Goal: Find specific page/section: Find specific page/section

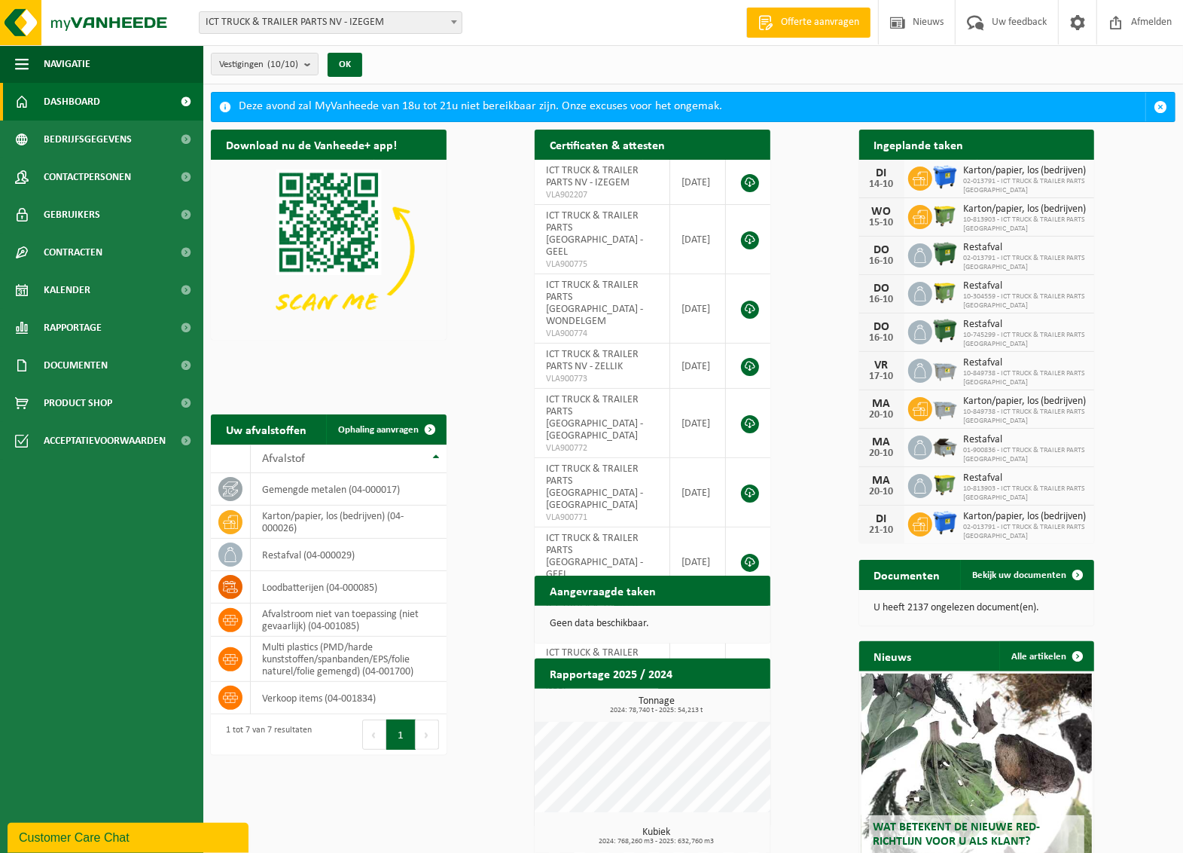
click at [62, 94] on span "Dashboard" at bounding box center [72, 102] width 56 height 38
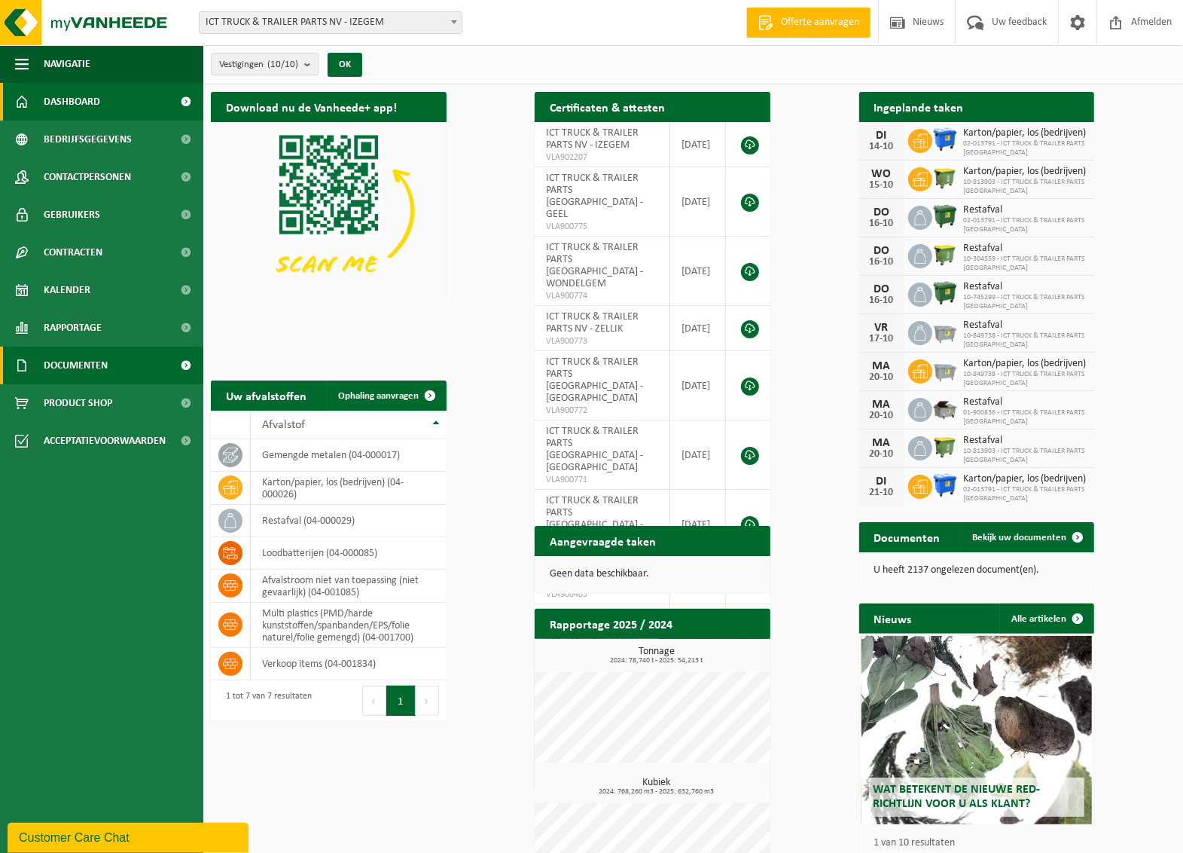
click at [75, 368] on span "Documenten" at bounding box center [76, 365] width 64 height 38
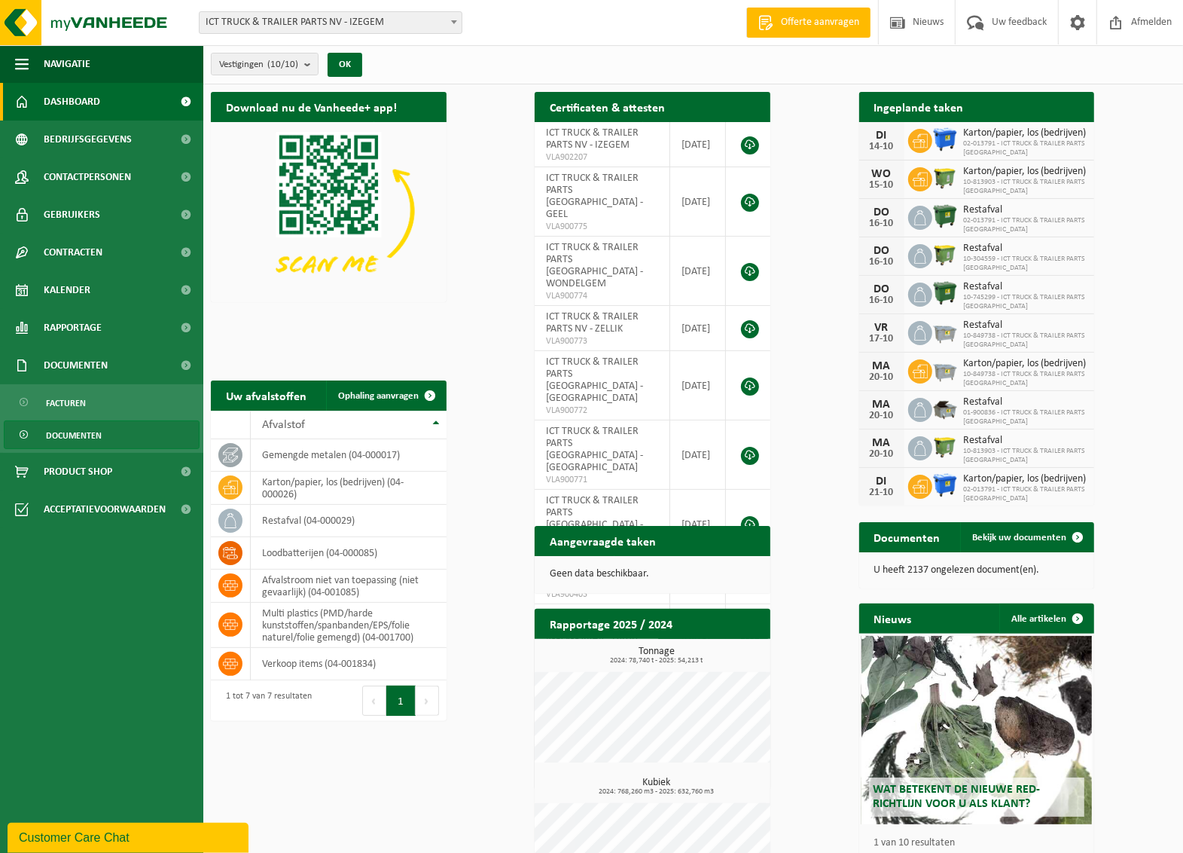
click at [84, 437] on span "Documenten" at bounding box center [74, 435] width 56 height 29
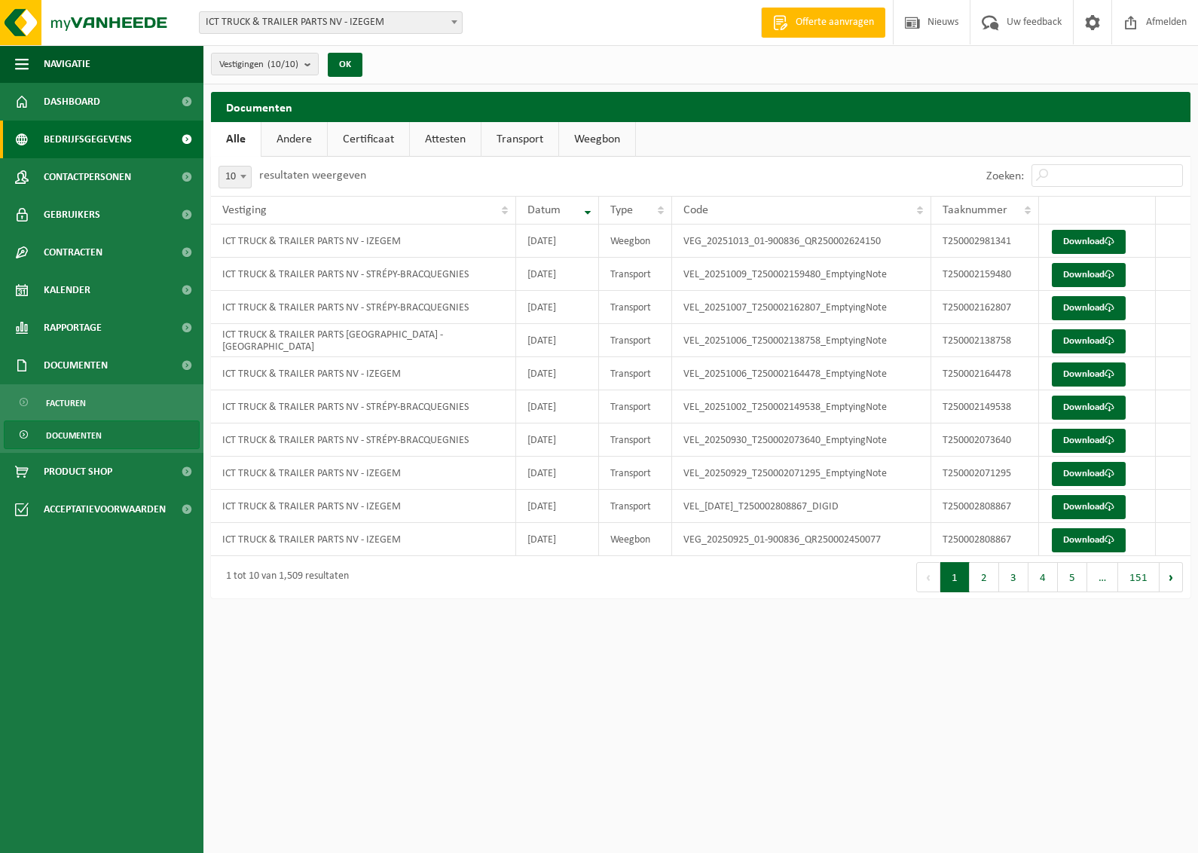
click at [53, 129] on span "Bedrijfsgegevens" at bounding box center [88, 140] width 88 height 38
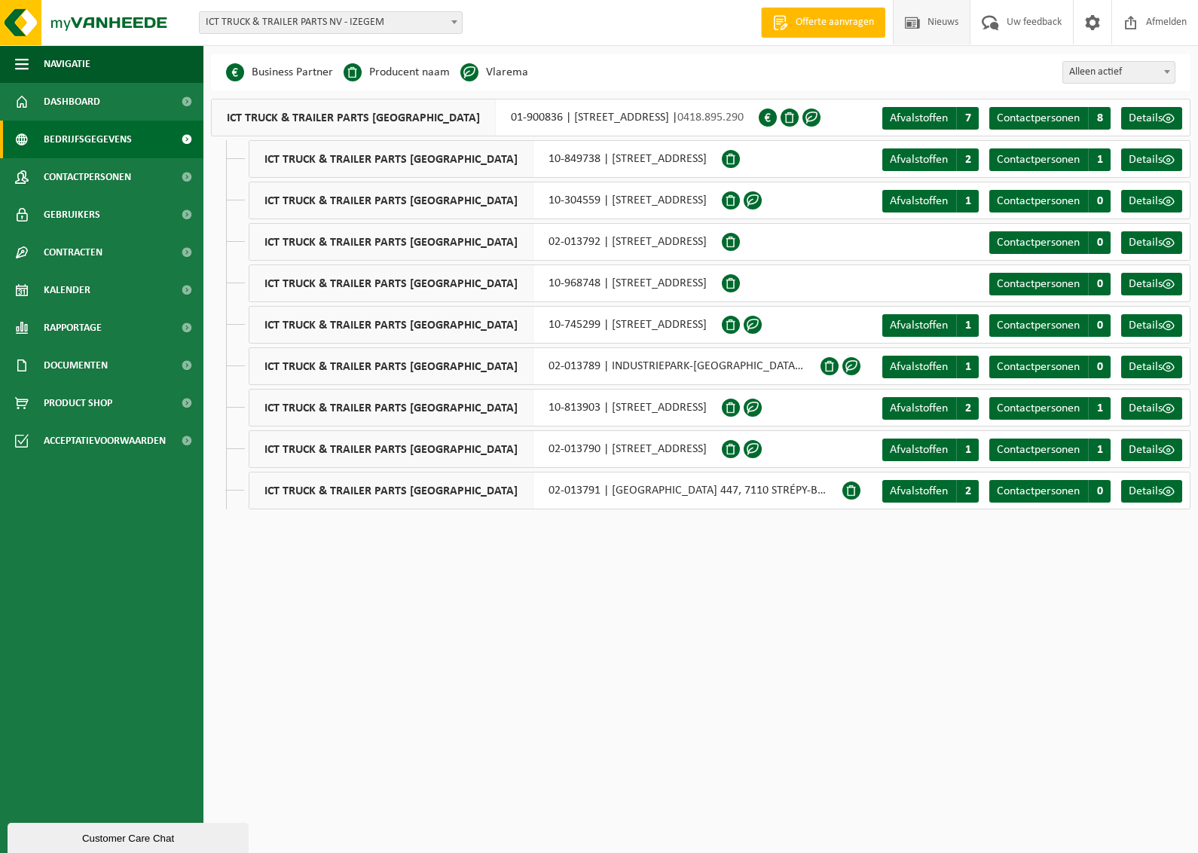
click at [923, 24] on span at bounding box center [912, 22] width 23 height 44
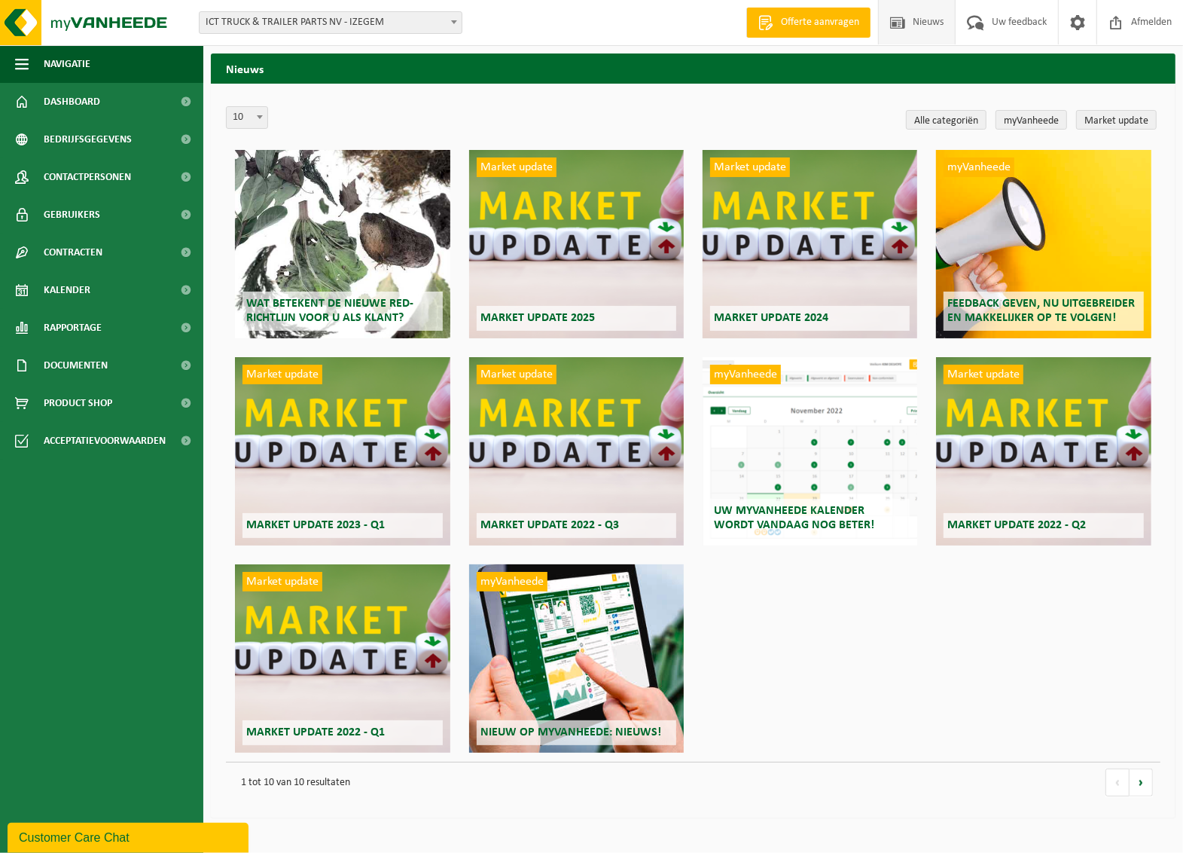
scroll to position [388, 0]
